Goal: Task Accomplishment & Management: Use online tool/utility

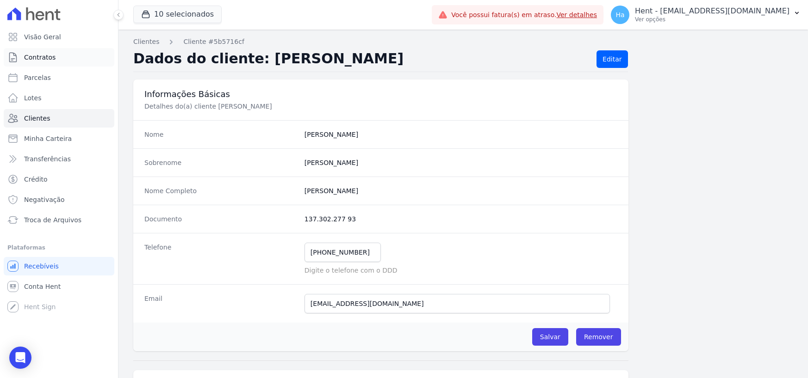
click at [44, 58] on span "Contratos" at bounding box center [39, 57] width 31 height 9
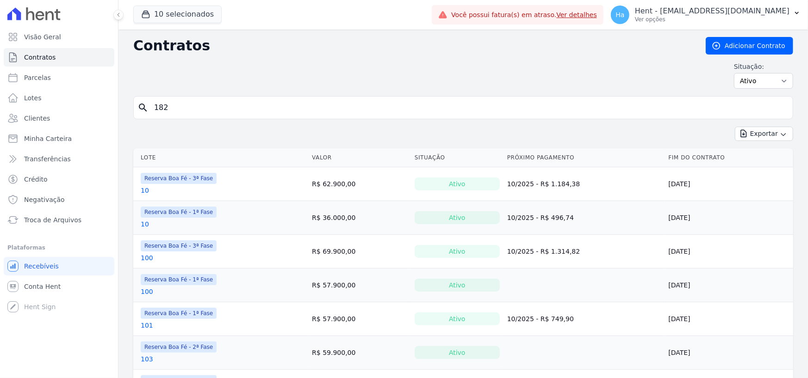
click at [200, 3] on div "10 selecionados Trapisa Engenharia Acaiá Residencial Icatu Residencial PORTO5 I…" at bounding box center [280, 15] width 295 height 31
click at [183, 18] on button "10 selecionados" at bounding box center [177, 15] width 88 height 18
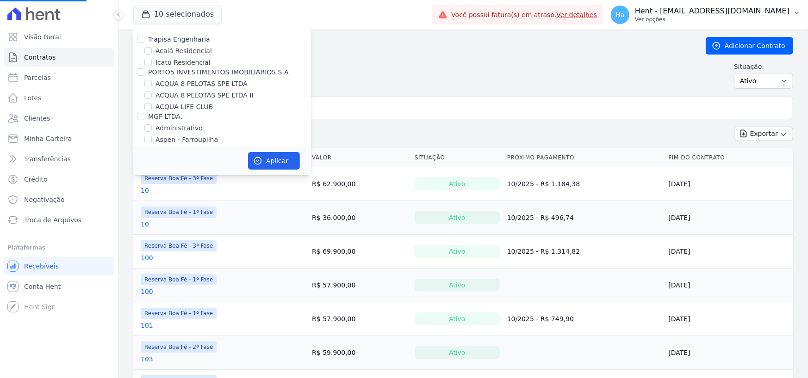
click at [726, 20] on p "Ver opções" at bounding box center [712, 19] width 155 height 7
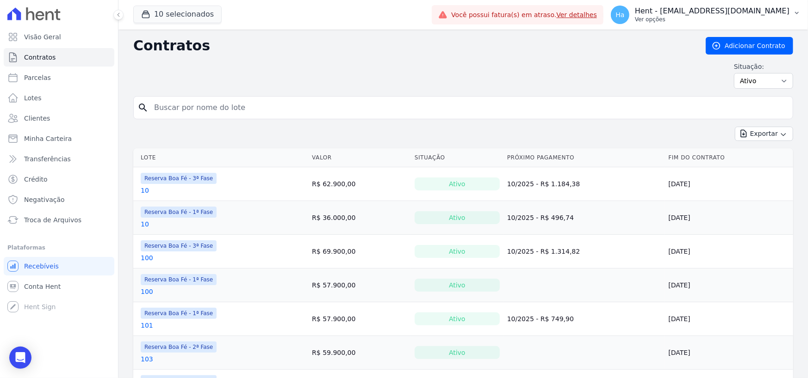
click at [744, 11] on p "Hent - [EMAIL_ADDRESS][DOMAIN_NAME]" at bounding box center [712, 10] width 155 height 9
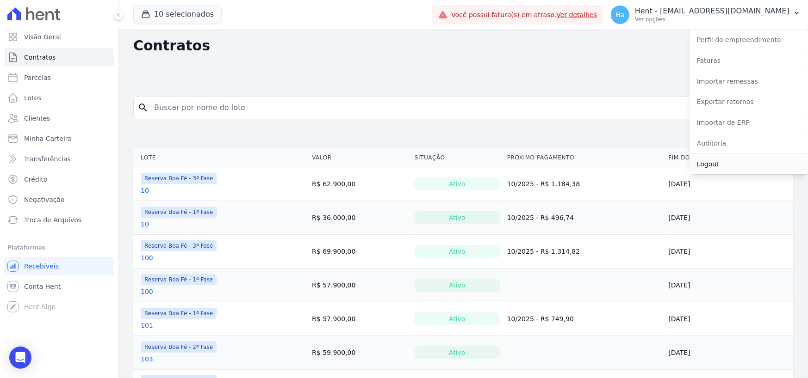
click at [713, 165] on link "Logout" at bounding box center [748, 164] width 118 height 17
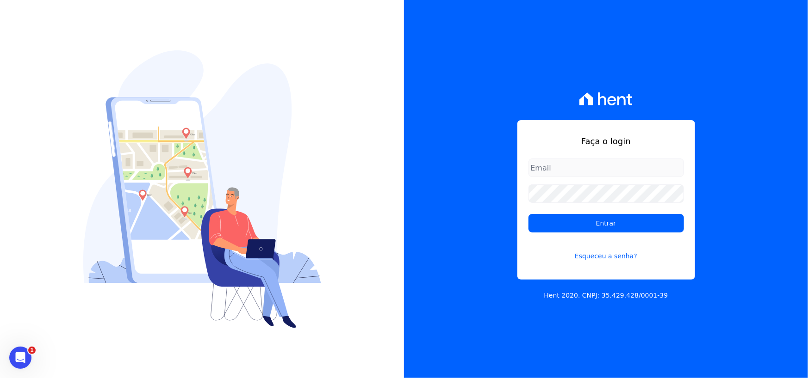
type input "adriane.brito@hent.com.br"
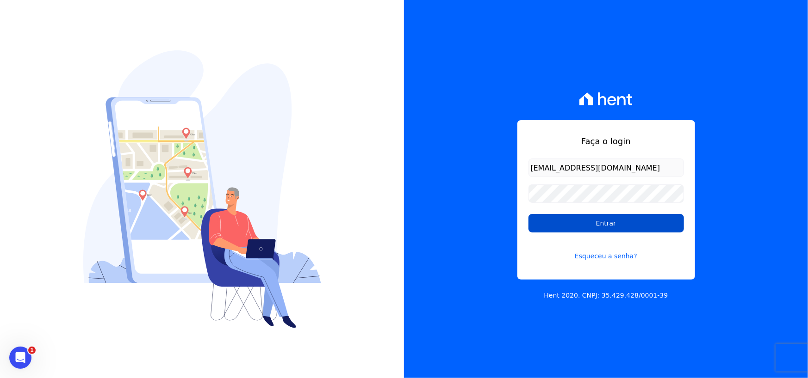
click at [588, 226] on input "Entrar" at bounding box center [605, 223] width 155 height 19
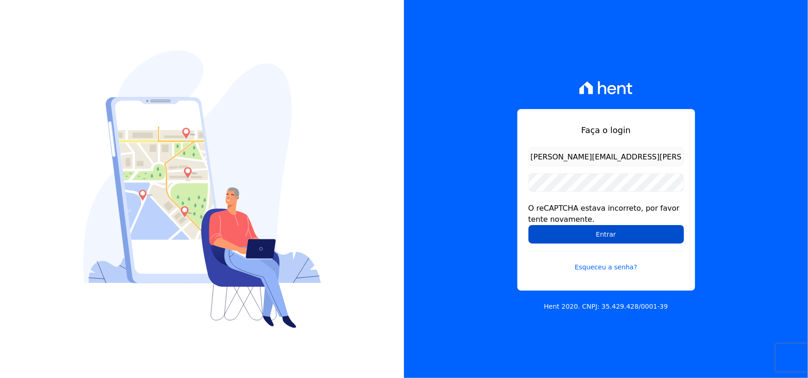
click at [566, 240] on input "Entrar" at bounding box center [605, 234] width 155 height 19
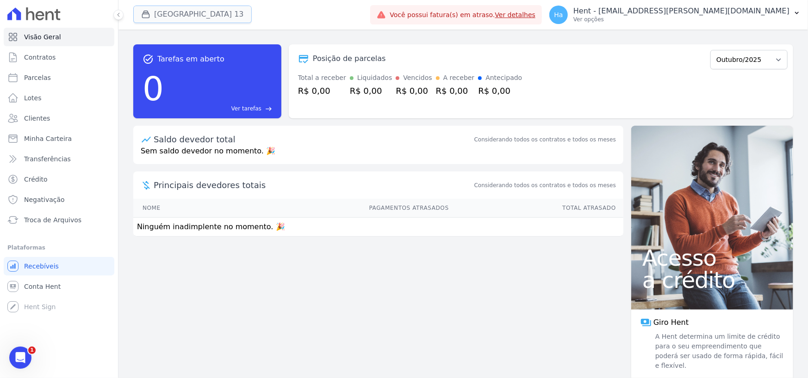
click at [197, 13] on button "[GEOGRAPHIC_DATA] 13" at bounding box center [192, 15] width 118 height 18
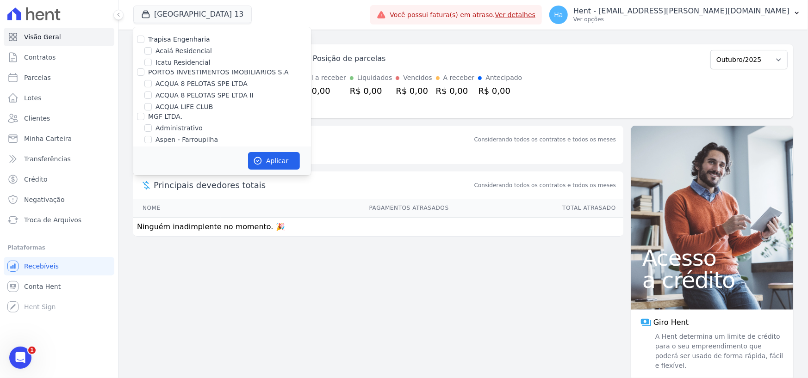
scroll to position [1499, 0]
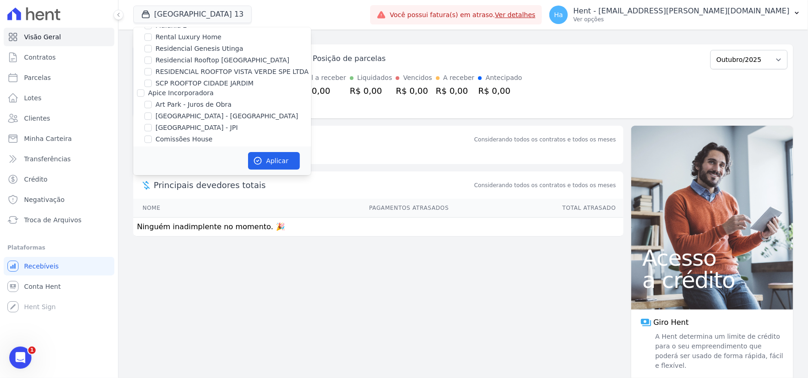
click at [154, 112] on div "[GEOGRAPHIC_DATA] - [GEOGRAPHIC_DATA]" at bounding box center [222, 117] width 178 height 10
click at [146, 112] on input "[GEOGRAPHIC_DATA] - [GEOGRAPHIC_DATA]" at bounding box center [147, 115] width 7 height 7
checkbox input "true"
click at [268, 161] on button "Aplicar" at bounding box center [274, 161] width 52 height 18
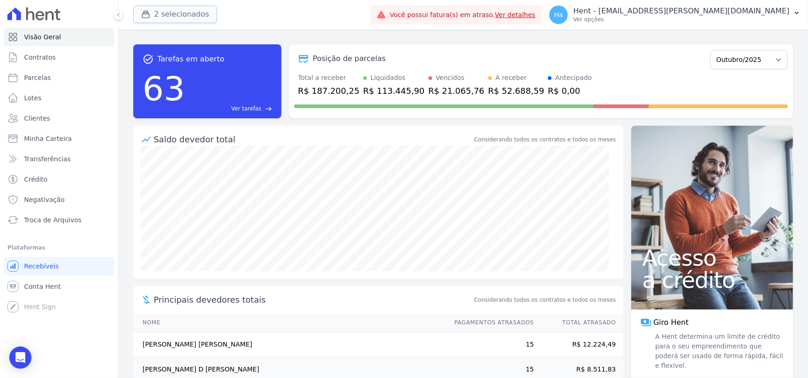
click at [173, 13] on button "2 selecionados" at bounding box center [175, 15] width 84 height 18
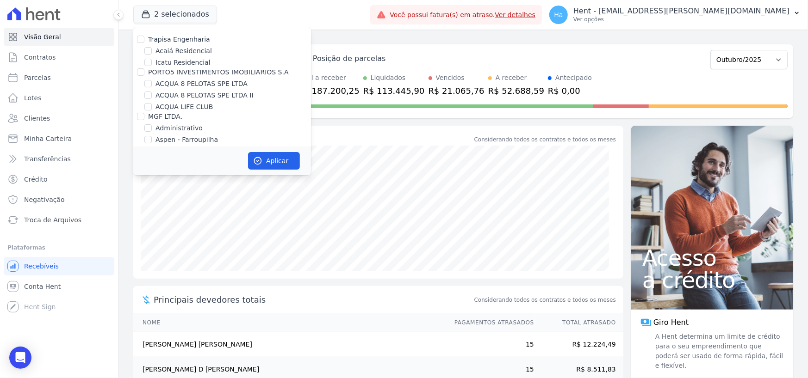
scroll to position [1467, 0]
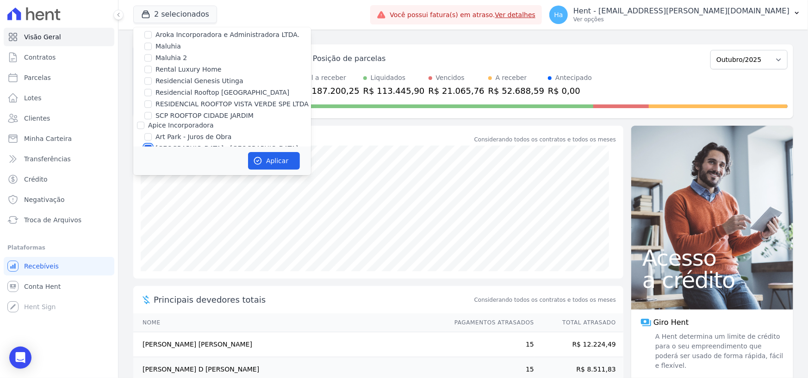
click at [146, 145] on input "[GEOGRAPHIC_DATA] - [GEOGRAPHIC_DATA]" at bounding box center [147, 148] width 7 height 7
checkbox input "false"
click at [264, 161] on button "Aplicar" at bounding box center [274, 161] width 52 height 18
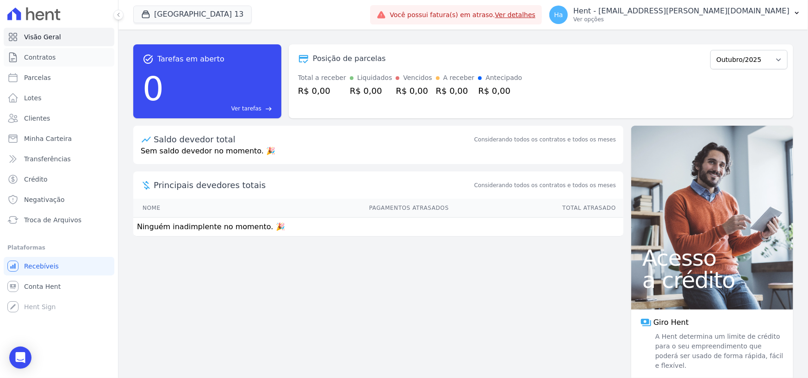
click at [32, 61] on span "Contratos" at bounding box center [39, 57] width 31 height 9
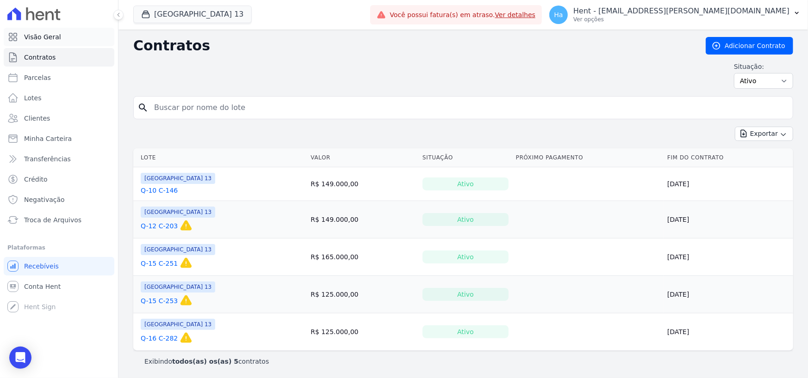
click at [37, 37] on span "Visão Geral" at bounding box center [42, 36] width 37 height 9
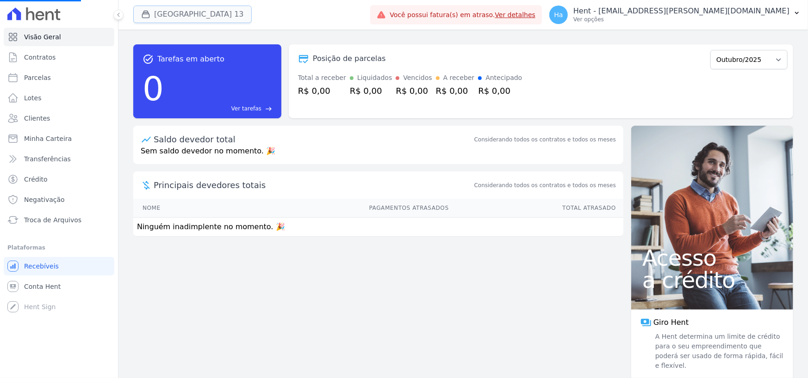
click at [184, 13] on button "[GEOGRAPHIC_DATA] 13" at bounding box center [192, 15] width 118 height 18
click at [188, 19] on button "[GEOGRAPHIC_DATA] 13" at bounding box center [192, 15] width 118 height 18
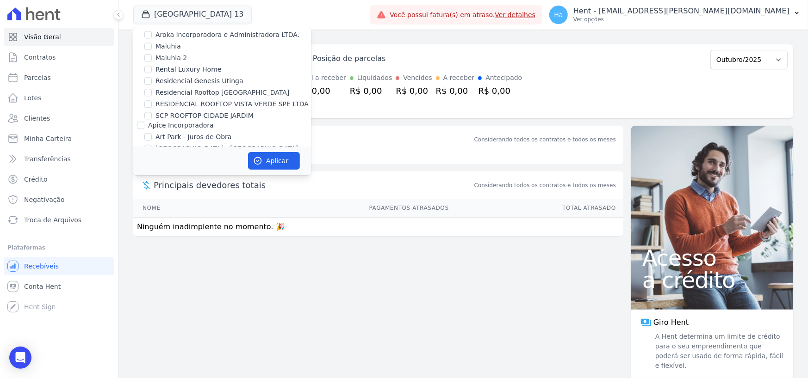
scroll to position [2517, 0]
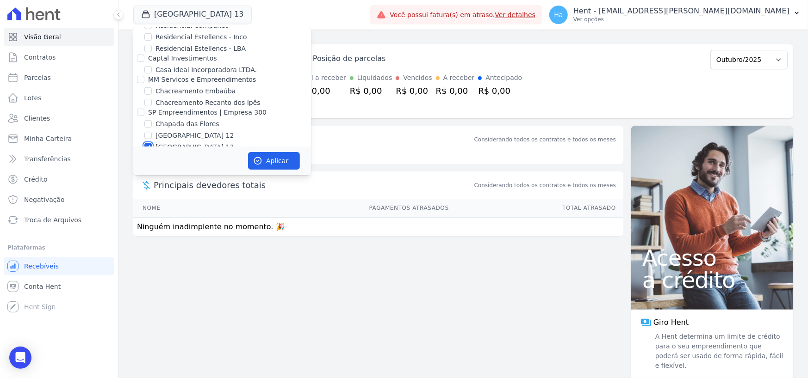
click at [148, 143] on input "[GEOGRAPHIC_DATA] 13" at bounding box center [147, 146] width 7 height 7
checkbox input "false"
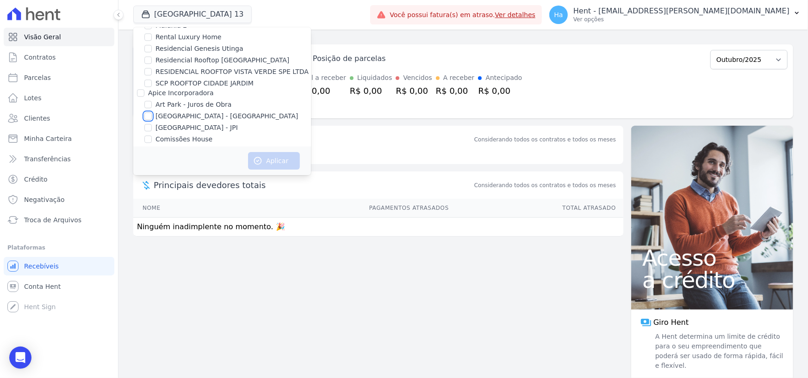
click at [146, 112] on input "[GEOGRAPHIC_DATA] - [GEOGRAPHIC_DATA]" at bounding box center [147, 115] width 7 height 7
checkbox input "true"
click at [272, 157] on button "Aplicar" at bounding box center [274, 161] width 52 height 18
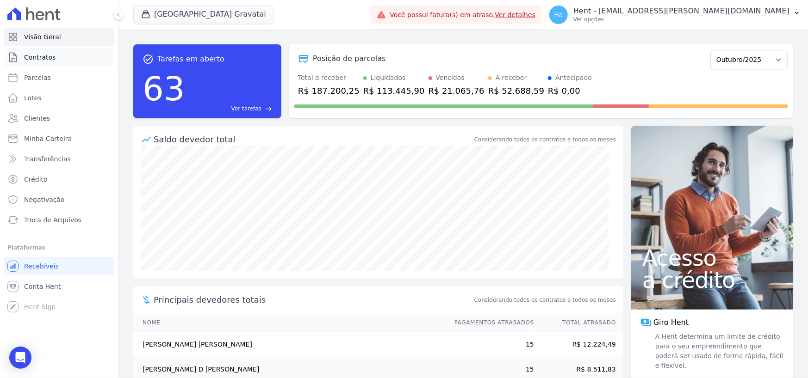
click at [42, 62] on span "Contratos" at bounding box center [39, 57] width 31 height 9
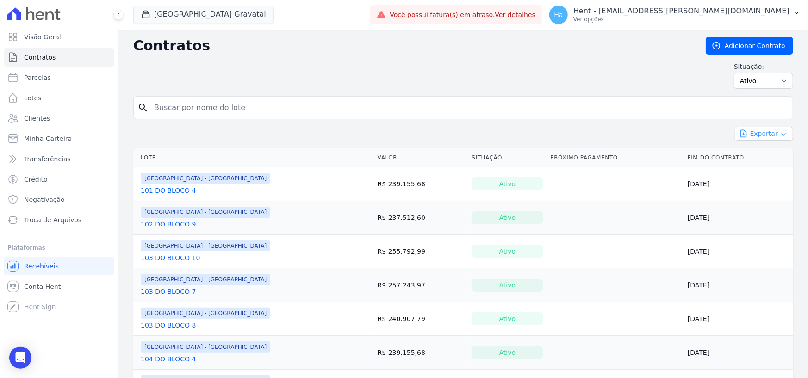
click at [775, 130] on button "Exportar" at bounding box center [764, 134] width 58 height 14
click at [766, 188] on span "Exportar Fichas" at bounding box center [759, 187] width 57 height 9
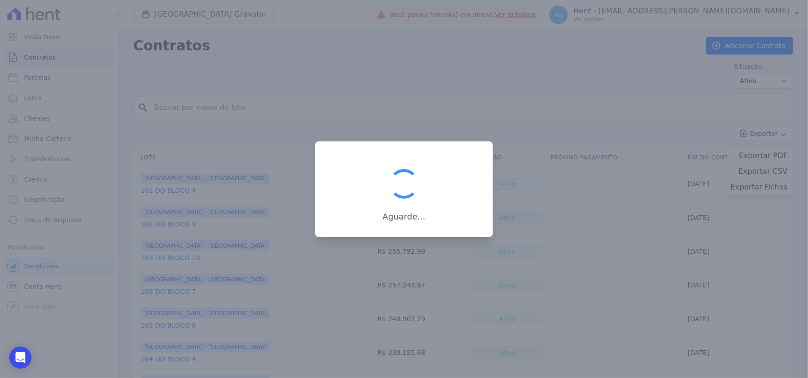
click at [207, 145] on div at bounding box center [404, 189] width 808 height 378
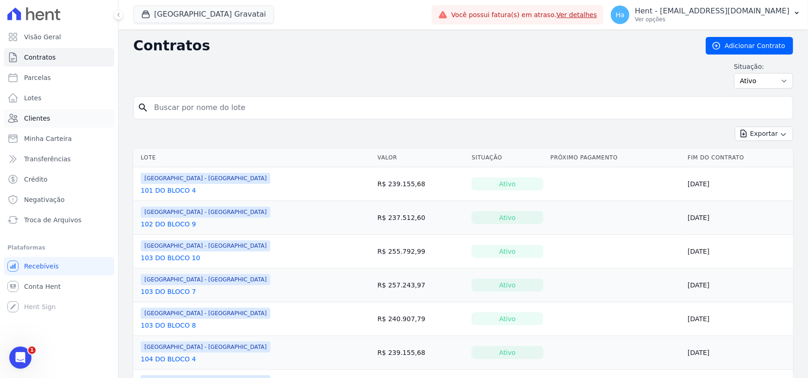
click at [43, 122] on span "Clientes" at bounding box center [37, 118] width 26 height 9
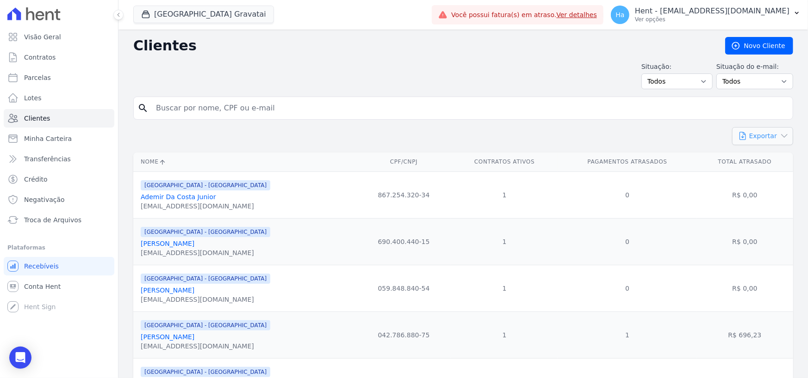
click at [763, 135] on button "Exportar" at bounding box center [762, 136] width 61 height 18
click at [763, 175] on span "CSV" at bounding box center [769, 174] width 13 height 7
click at [41, 59] on span "Contratos" at bounding box center [39, 57] width 31 height 9
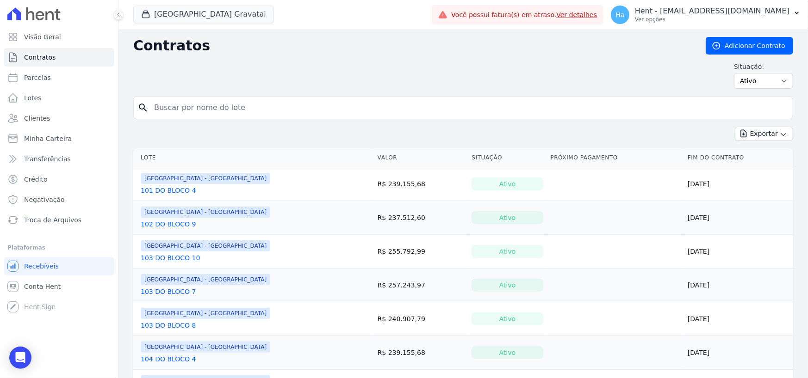
click at [141, 190] on td "[GEOGRAPHIC_DATA] - [GEOGRAPHIC_DATA] 101 DO BLOCO 4" at bounding box center [253, 183] width 241 height 33
click at [232, 109] on input "search" at bounding box center [469, 108] width 640 height 19
paste input "101 DO BLOCO 4"
type input "101 DO BLOCO 4"
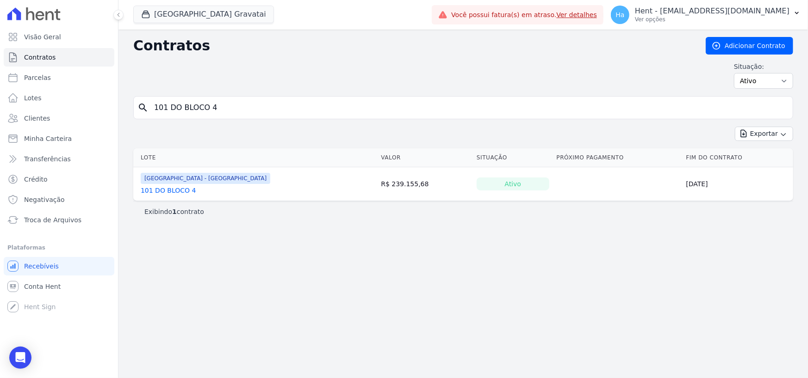
click at [776, 134] on button "Exportar" at bounding box center [764, 134] width 58 height 14
click at [774, 187] on span "Exportar Fichas" at bounding box center [759, 187] width 57 height 9
